Goal: Information Seeking & Learning: Learn about a topic

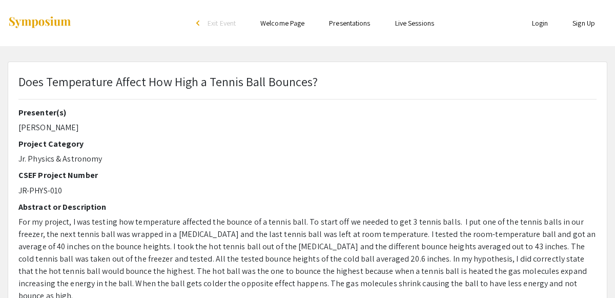
select select "custom"
type input "0"
select select "custom"
type input "1"
select select "auto"
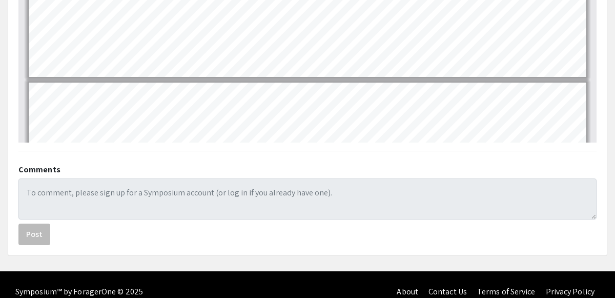
scroll to position [92, 0]
type input "1"
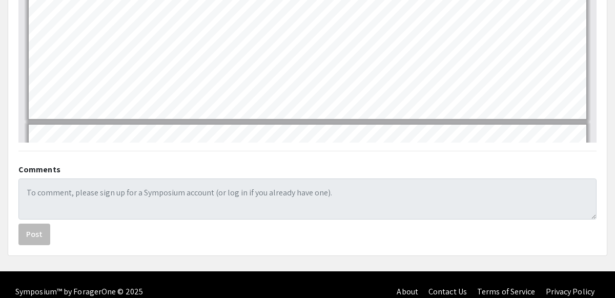
scroll to position [0, 0]
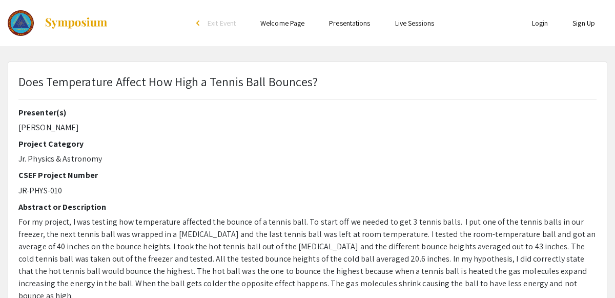
select select "custom"
type input "0"
select select "custom"
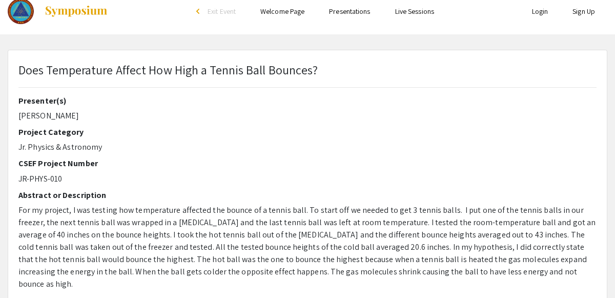
type input "1"
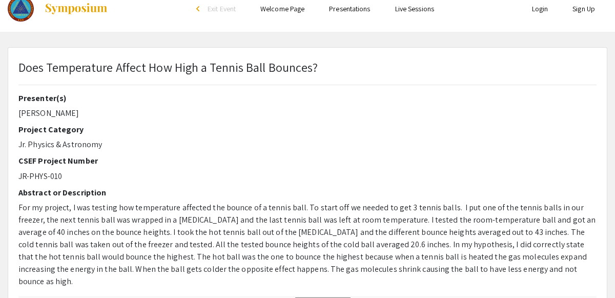
select select "auto"
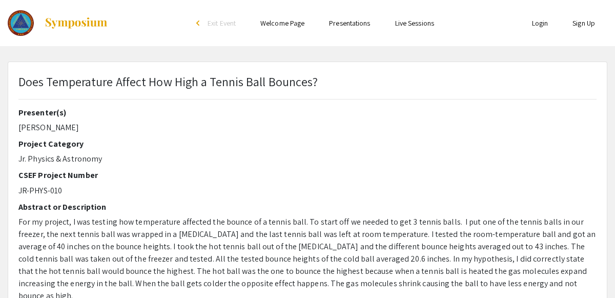
select select "custom"
type input "0"
select select "custom"
type input "1"
select select "auto"
